Goal: Communication & Community: Answer question/provide support

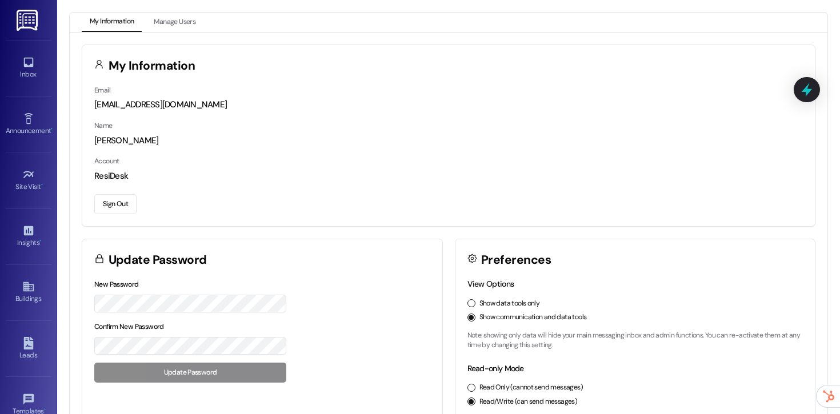
click at [21, 197] on div "Site Visit • Go to Site Visit" at bounding box center [29, 180] width 46 height 56
click at [23, 185] on div "Site Visit •" at bounding box center [28, 186] width 57 height 11
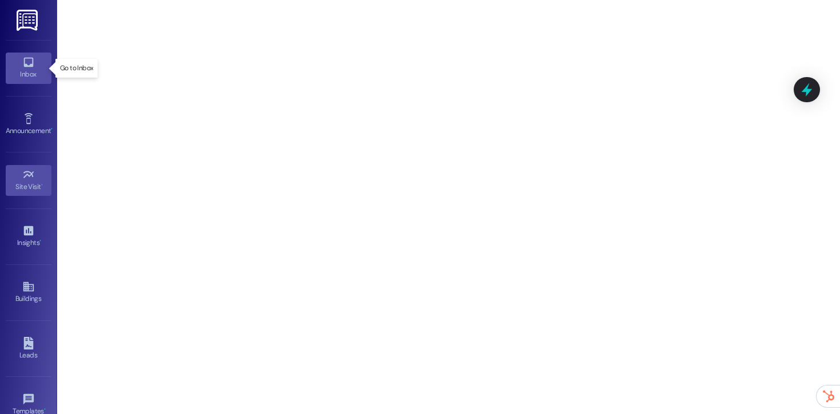
click at [27, 61] on icon at bounding box center [28, 62] width 13 height 13
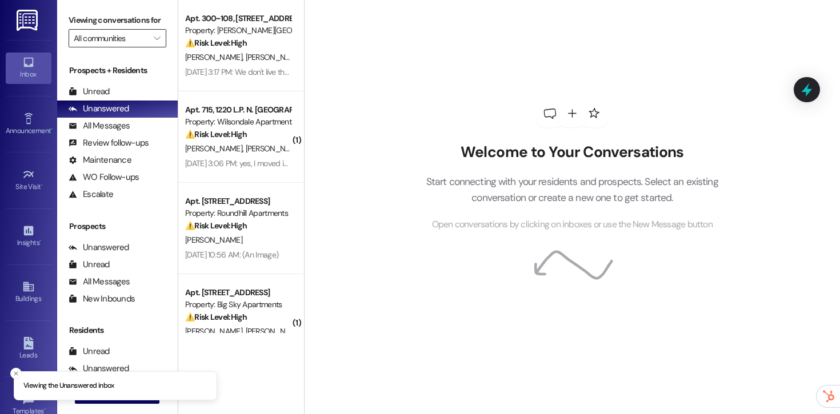
click at [122, 47] on input "All communities" at bounding box center [111, 38] width 74 height 18
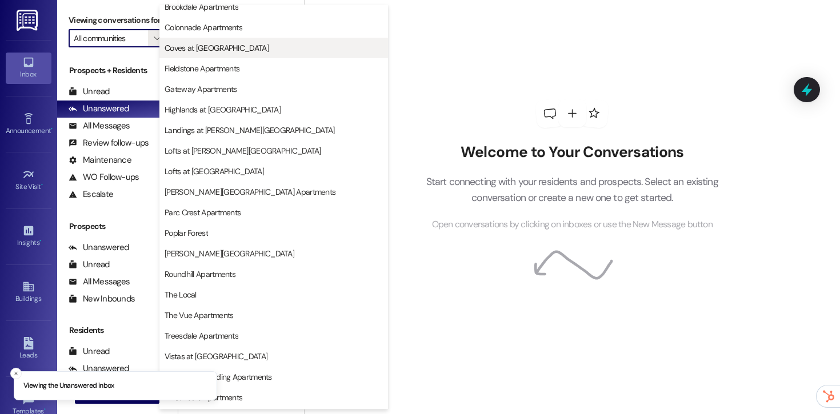
scroll to position [69, 0]
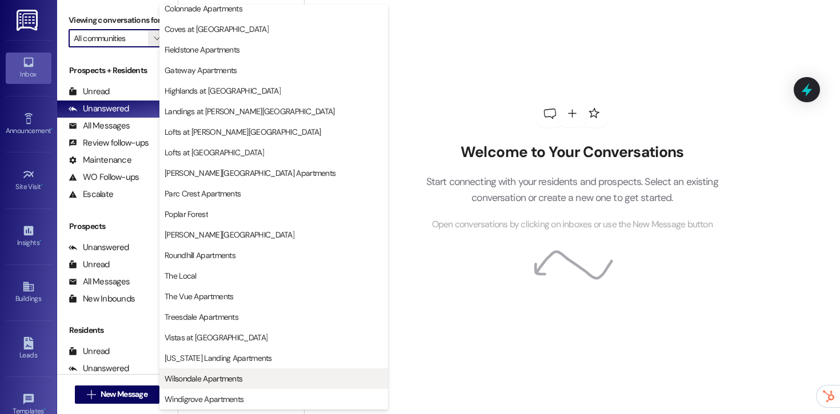
click at [183, 374] on span "Wilsondale Apartments" at bounding box center [204, 378] width 78 height 11
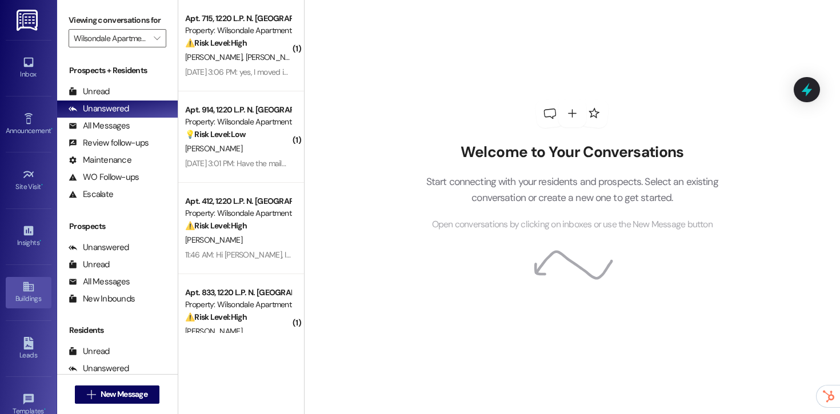
click at [34, 289] on link "Buildings" at bounding box center [29, 292] width 46 height 31
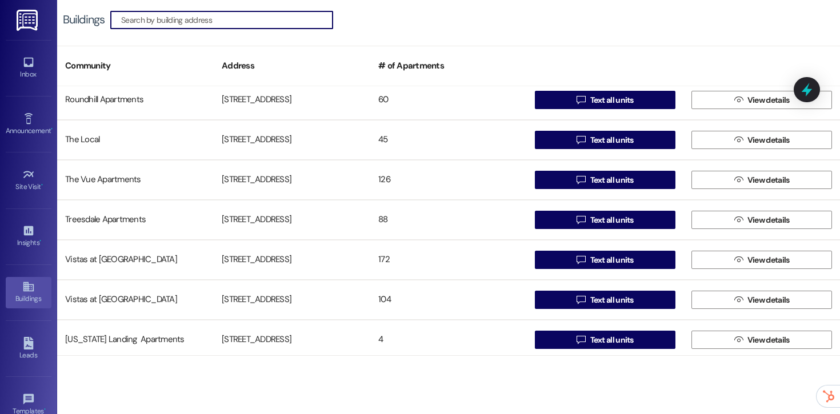
scroll to position [1051, 0]
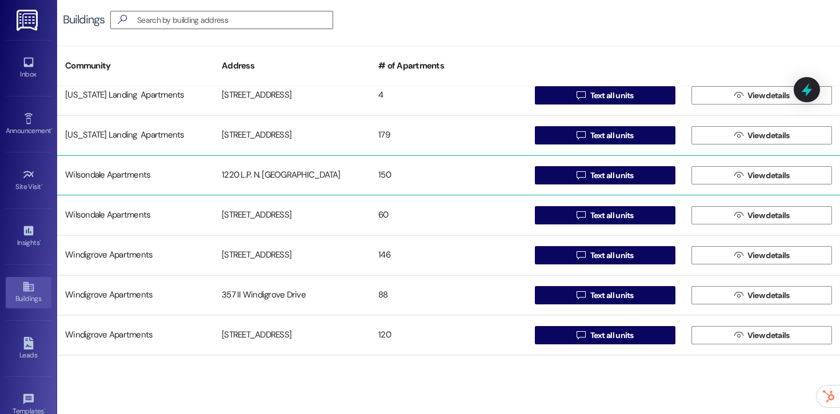
click at [501, 165] on div "150" at bounding box center [448, 175] width 157 height 23
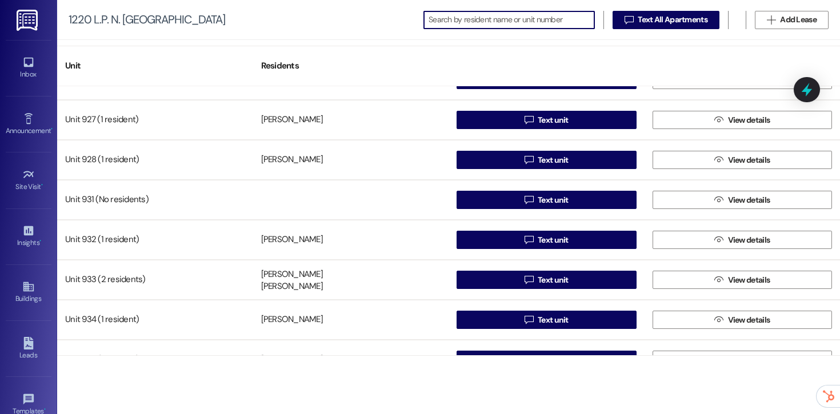
scroll to position [4867, 0]
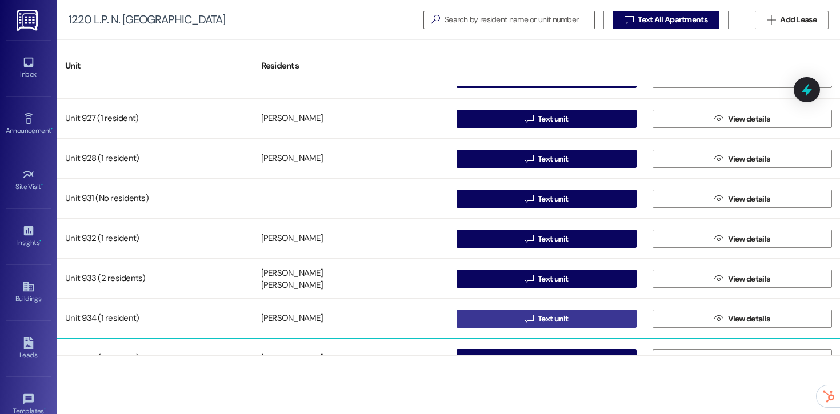
click at [525, 318] on icon "" at bounding box center [529, 318] width 9 height 9
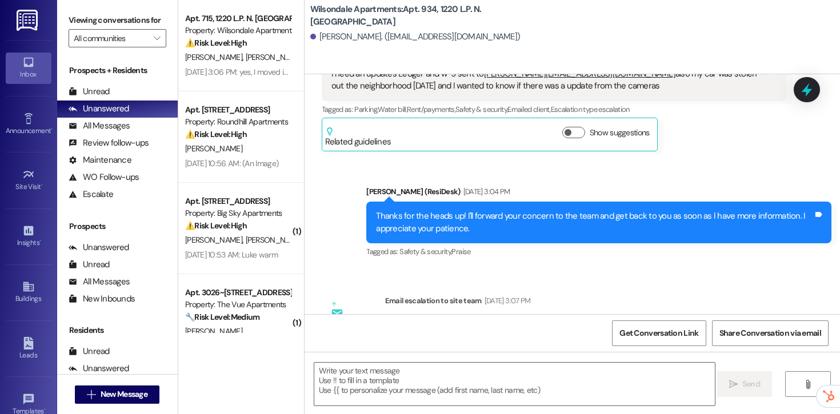
scroll to position [463, 0]
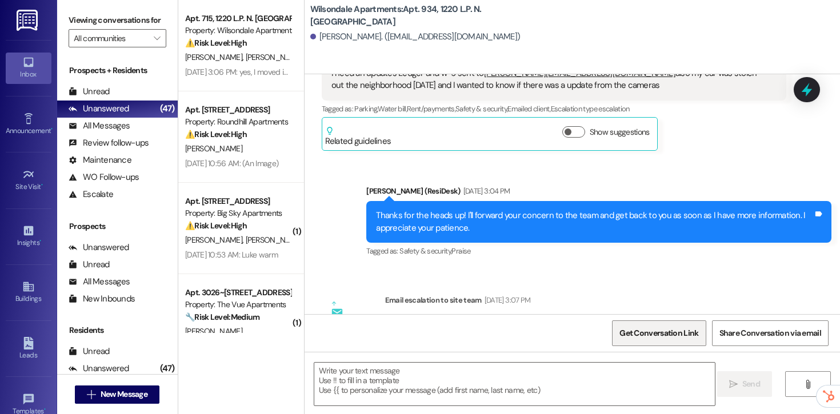
click at [628, 337] on span "Get Conversation Link" at bounding box center [658, 333] width 79 height 12
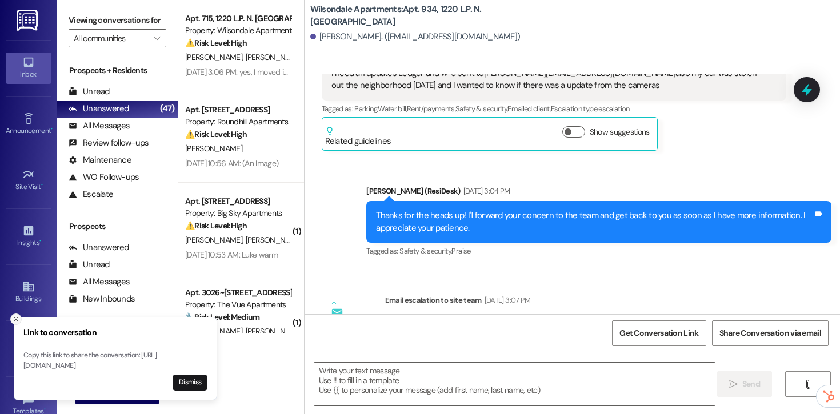
click at [15, 316] on icon "Close toast" at bounding box center [16, 319] width 7 height 7
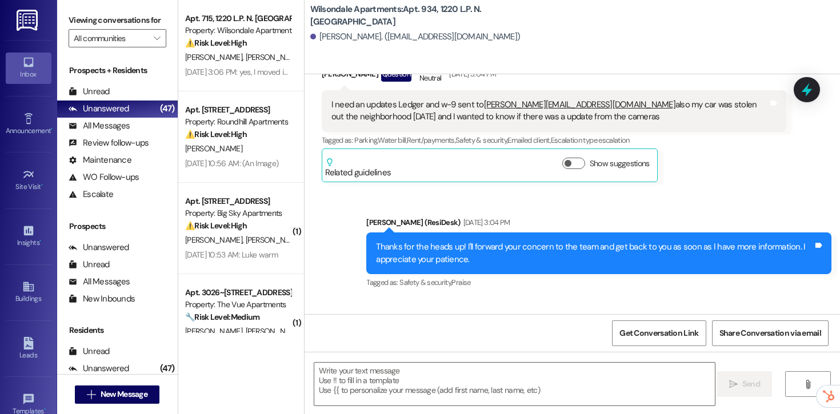
scroll to position [83, 0]
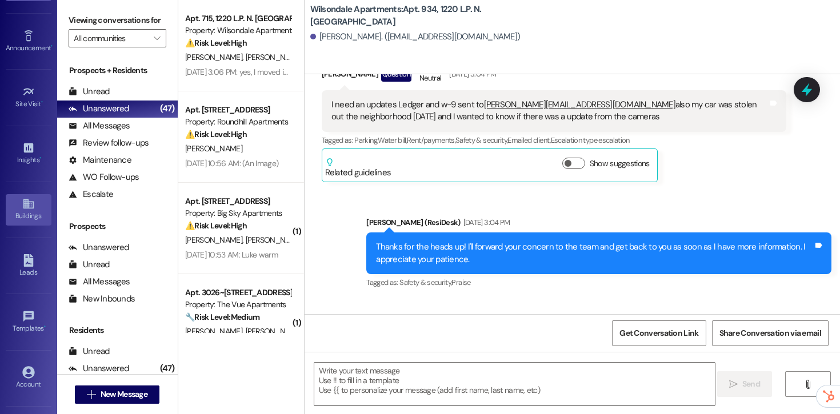
click at [16, 210] on link "Buildings" at bounding box center [29, 209] width 46 height 31
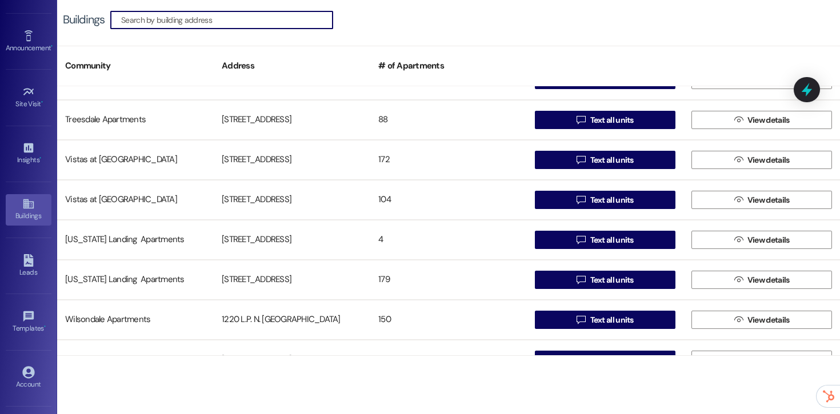
scroll to position [1051, 0]
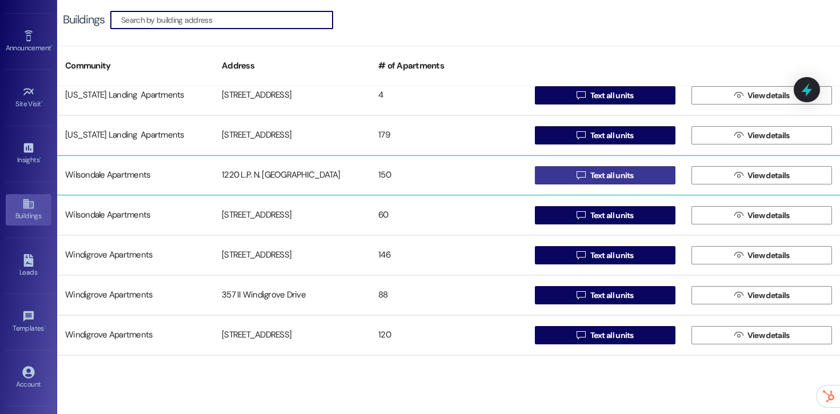
click at [590, 177] on span "Text all units" at bounding box center [611, 176] width 43 height 12
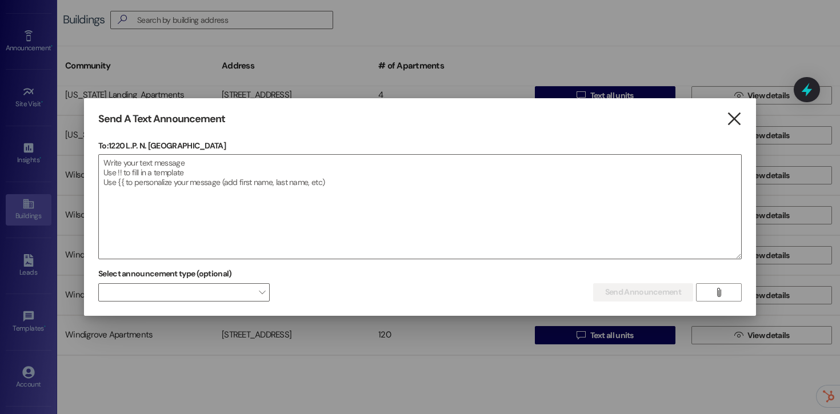
click at [739, 113] on icon "" at bounding box center [733, 119] width 15 height 12
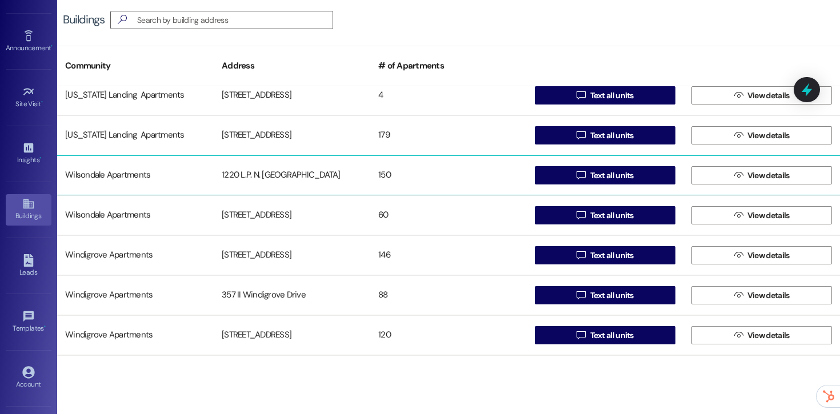
click at [418, 174] on div "150" at bounding box center [448, 175] width 157 height 23
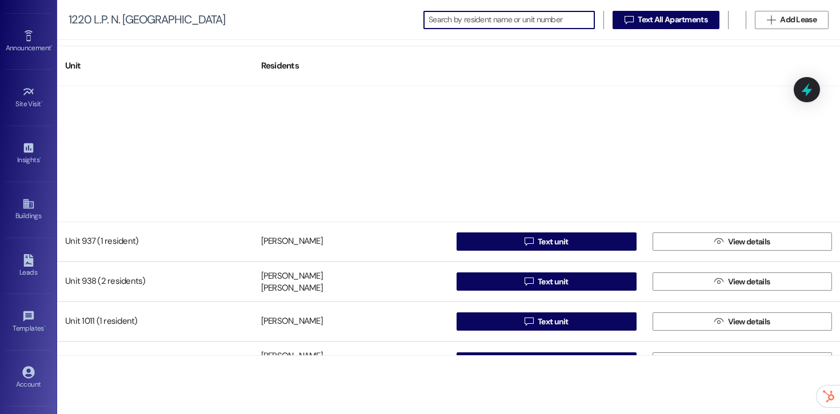
scroll to position [5731, 0]
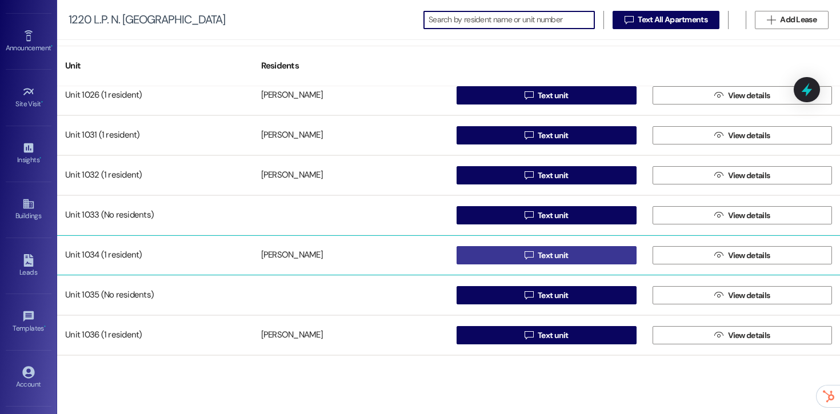
click at [483, 255] on button " Text unit" at bounding box center [547, 255] width 180 height 18
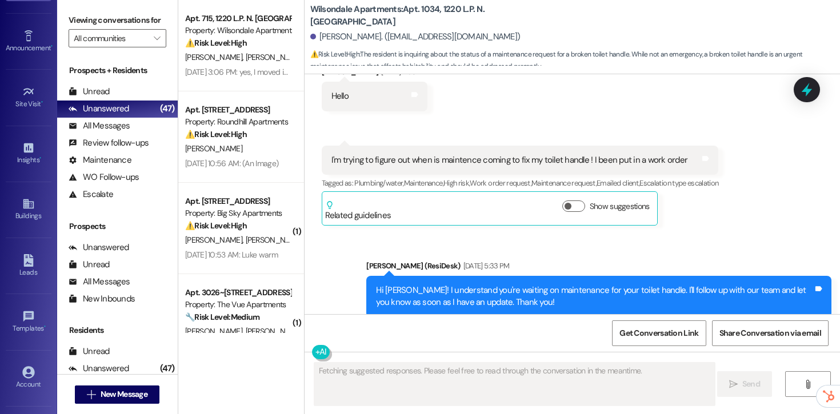
scroll to position [32876, 0]
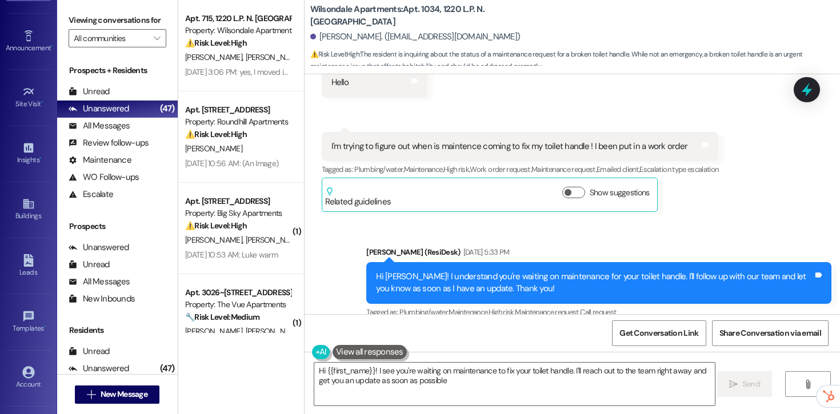
type textarea "Hi {{first_name}}! I see you're waiting on maintenance to fix your toilet handl…"
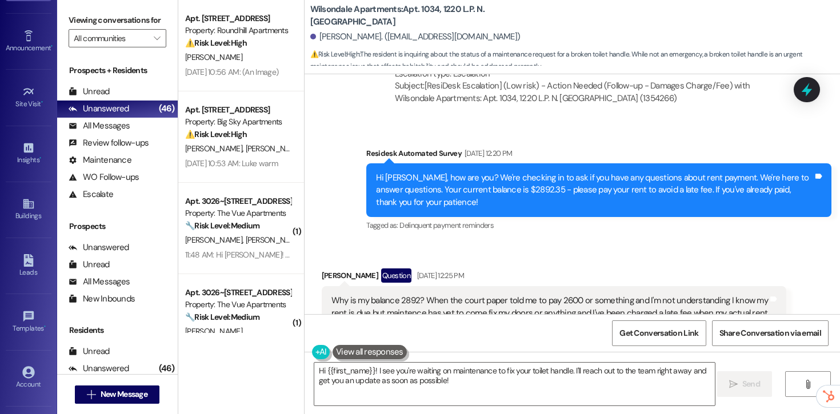
scroll to position [26887, 0]
